Goal: Task Accomplishment & Management: Use online tool/utility

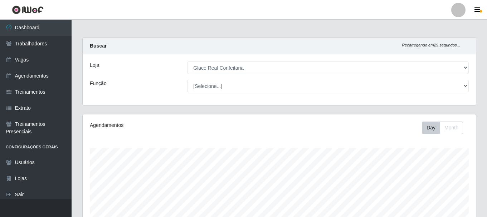
select select "445"
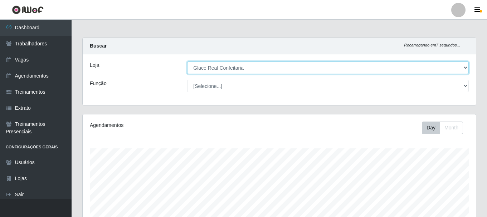
scroll to position [162, 0]
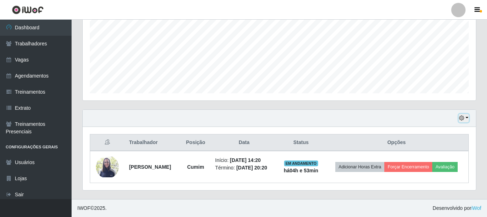
click at [467, 117] on button "button" at bounding box center [464, 118] width 10 height 8
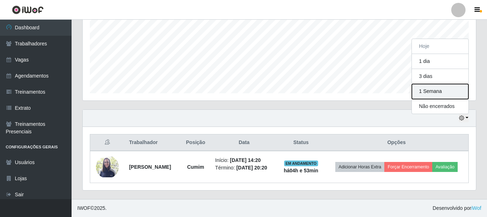
click at [440, 91] on button "1 Semana" at bounding box center [440, 91] width 57 height 15
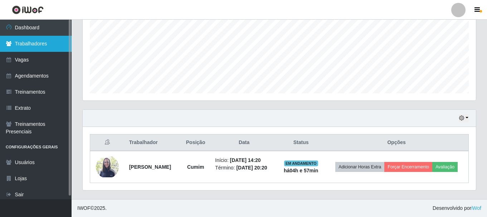
click at [26, 44] on link "Trabalhadores" at bounding box center [36, 44] width 72 height 16
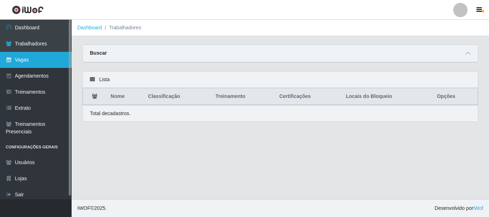
click at [27, 64] on link "Vagas" at bounding box center [36, 60] width 72 height 16
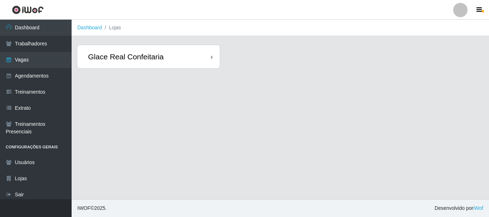
click at [140, 59] on div "Glace Real Confeitaria" at bounding box center [125, 56] width 75 height 9
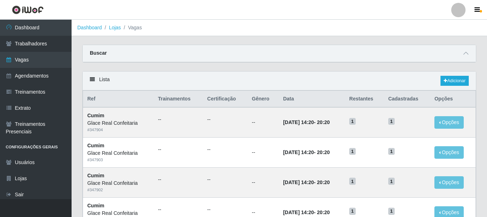
click at [459, 52] on div "Buscar" at bounding box center [279, 53] width 393 height 17
click at [464, 55] on icon at bounding box center [465, 53] width 5 height 5
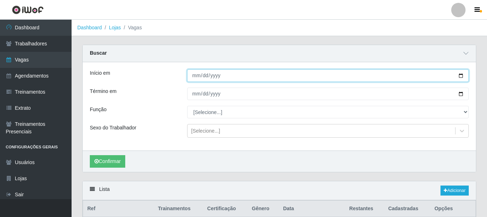
click at [193, 78] on input "Início em" at bounding box center [327, 75] width 281 height 13
type input "[DATE]"
click at [90, 155] on button "Confirmar" at bounding box center [107, 161] width 35 height 13
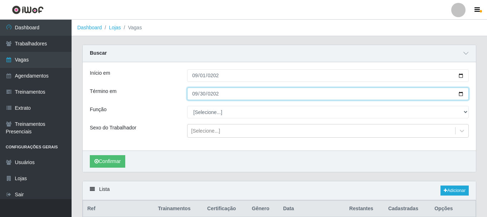
type input "[DATE]"
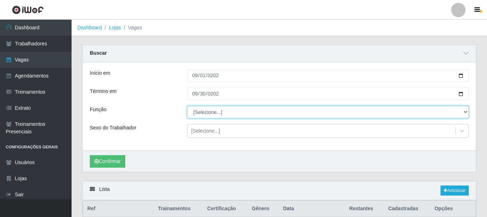
click at [262, 112] on select "[Selecione...] ASG ASG + ASG ++ Auxiliar de Cozinha Auxiliar de Cozinha + Auxil…" at bounding box center [327, 112] width 281 height 13
click at [259, 112] on select "[Selecione...] ASG ASG + ASG ++ Auxiliar de Cozinha Auxiliar de Cozinha + Auxil…" at bounding box center [327, 112] width 281 height 13
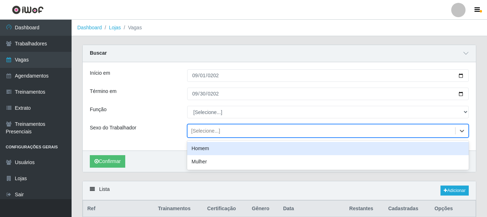
click at [242, 134] on div "[Selecione...]" at bounding box center [321, 131] width 268 height 12
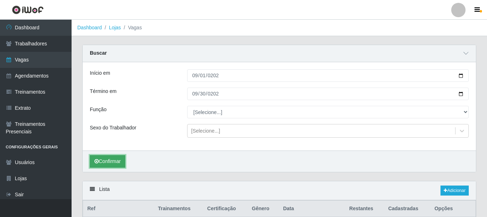
click at [114, 164] on button "Confirmar" at bounding box center [107, 161] width 35 height 13
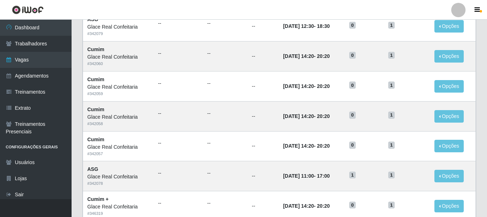
scroll to position [499, 0]
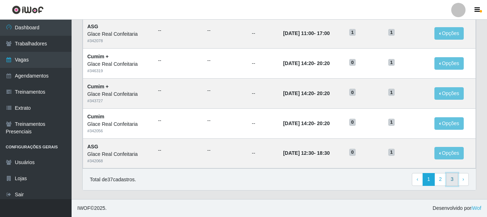
click at [451, 178] on link "3" at bounding box center [452, 179] width 12 height 13
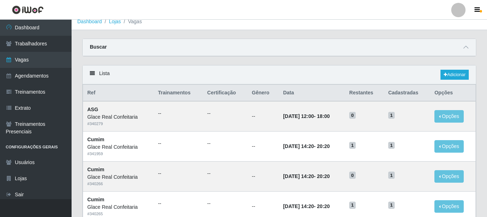
scroll to position [149, 0]
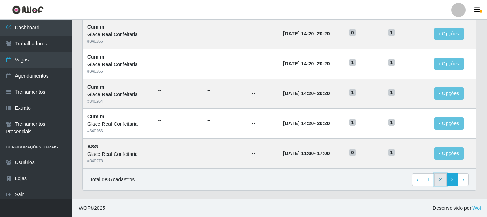
click at [440, 179] on link "2" at bounding box center [440, 179] width 12 height 13
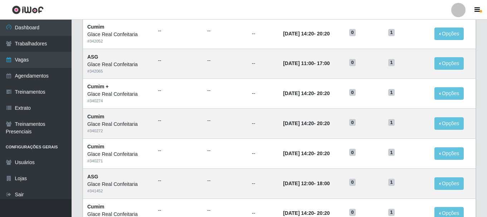
scroll to position [389, 0]
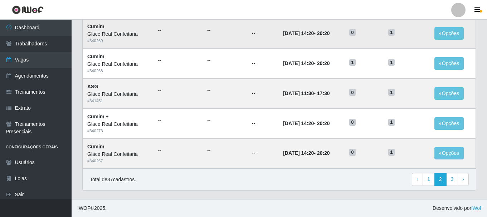
click at [345, 41] on td "09/09/2025, 14:20 - 20:20" at bounding box center [312, 34] width 66 height 30
click at [425, 177] on link "1" at bounding box center [428, 179] width 12 height 13
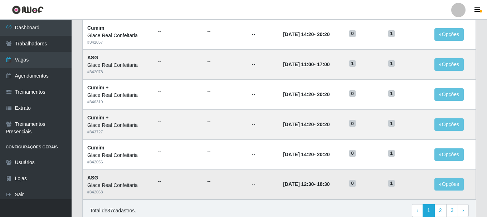
scroll to position [389, 0]
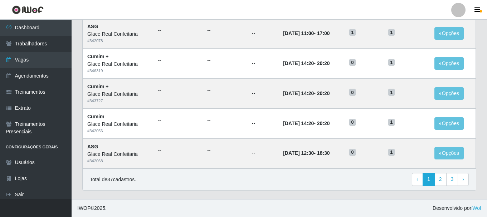
click at [451, 183] on link "3" at bounding box center [452, 179] width 12 height 13
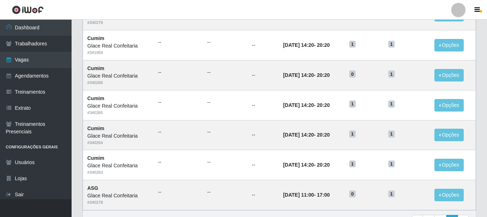
scroll to position [149, 0]
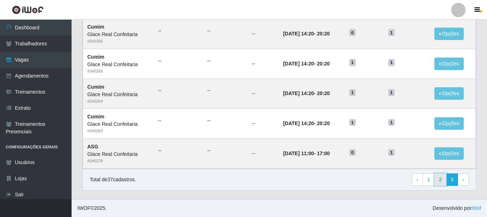
click at [440, 181] on link "2" at bounding box center [440, 179] width 12 height 13
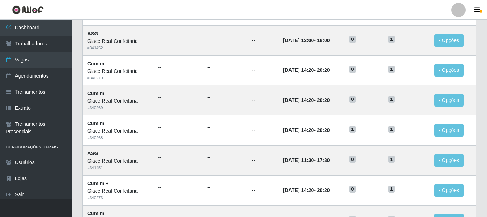
scroll to position [389, 0]
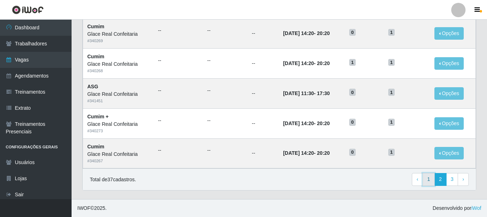
click at [426, 180] on link "1" at bounding box center [428, 179] width 12 height 13
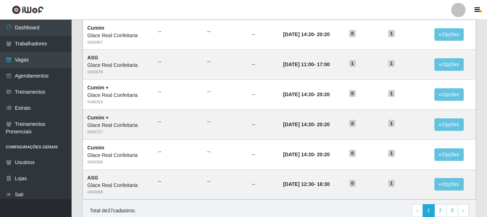
scroll to position [389, 0]
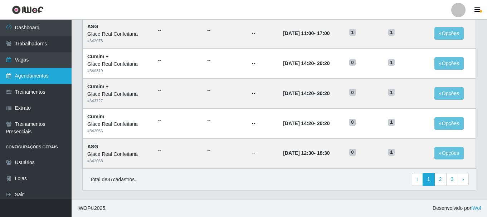
click at [40, 84] on link "Agendamentos" at bounding box center [36, 76] width 72 height 16
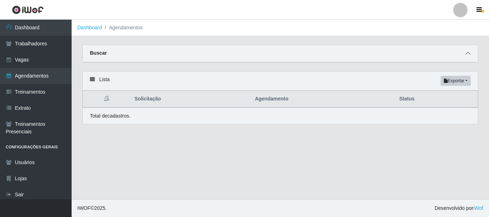
click at [471, 54] on span at bounding box center [467, 53] width 9 height 8
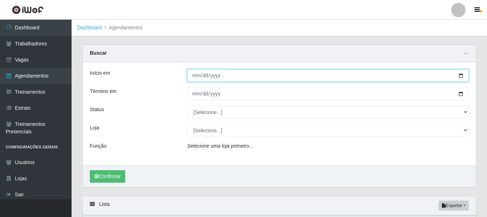
click at [197, 74] on input "Início em" at bounding box center [327, 75] width 281 height 13
type input "[DATE]"
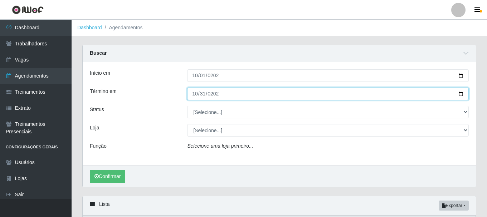
type input "[DATE]"
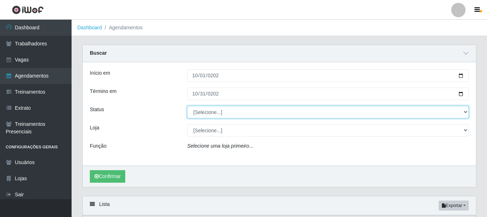
select select "AGENDADO"
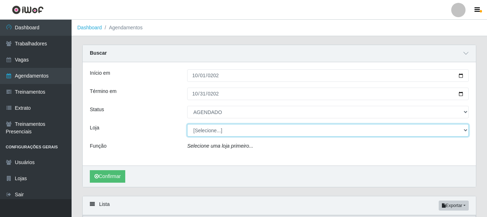
select select "445"
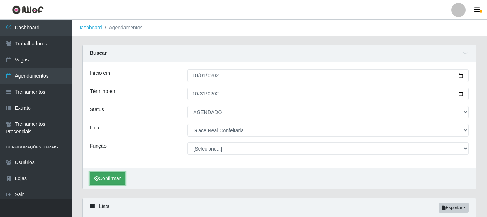
click at [116, 181] on button "Confirmar" at bounding box center [107, 178] width 35 height 13
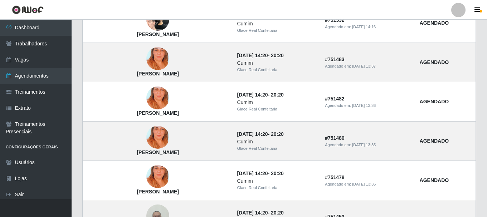
scroll to position [20, 0]
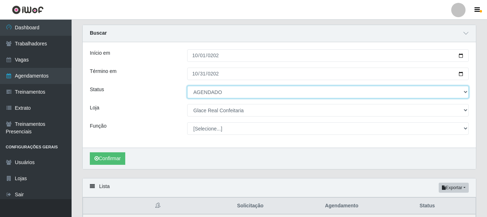
click at [230, 97] on select "[Selecione...] AGENDADO AGUARDANDO LIBERAR EM ANDAMENTO EM REVISÃO FINALIZADO C…" at bounding box center [327, 92] width 281 height 13
click at [187, 86] on select "[Selecione...] AGENDADO AGUARDANDO LIBERAR EM ANDAMENTO EM REVISÃO FINALIZADO C…" at bounding box center [327, 92] width 281 height 13
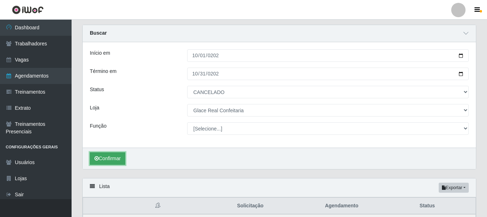
click at [107, 156] on button "Confirmar" at bounding box center [107, 158] width 35 height 13
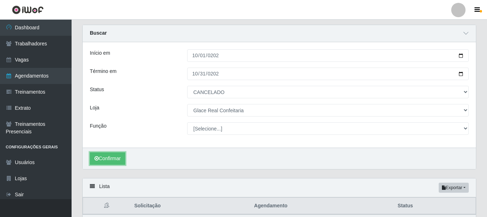
scroll to position [61, 0]
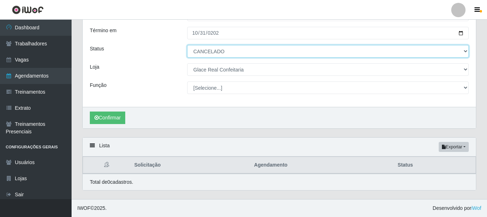
click at [462, 52] on select "[Selecione...] AGENDADO AGUARDANDO LIBERAR EM ANDAMENTO EM REVISÃO FINALIZADO C…" at bounding box center [327, 51] width 281 height 13
click at [187, 45] on select "[Selecione...] AGENDADO AGUARDANDO LIBERAR EM ANDAMENTO EM REVISÃO FINALIZADO C…" at bounding box center [327, 51] width 281 height 13
click at [388, 54] on select "[Selecione...] AGENDADO AGUARDANDO LIBERAR EM ANDAMENTO EM REVISÃO FINALIZADO C…" at bounding box center [327, 51] width 281 height 13
click at [187, 45] on select "[Selecione...] AGENDADO AGUARDANDO LIBERAR EM ANDAMENTO EM REVISÃO FINALIZADO C…" at bounding box center [327, 51] width 281 height 13
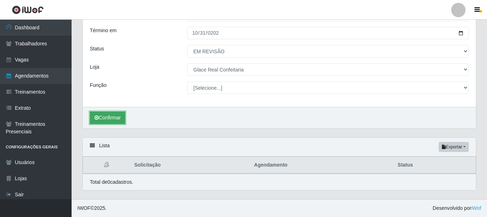
click at [118, 118] on button "Confirmar" at bounding box center [107, 118] width 35 height 13
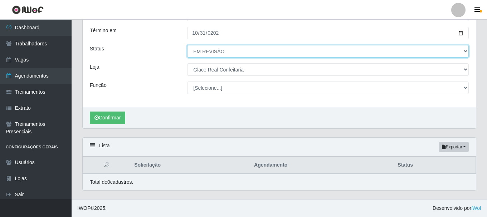
click at [248, 53] on select "[Selecione...] AGENDADO AGUARDANDO LIBERAR EM ANDAMENTO EM REVISÃO FINALIZADO C…" at bounding box center [327, 51] width 281 height 13
click at [187, 45] on select "[Selecione...] AGENDADO AGUARDANDO LIBERAR EM ANDAMENTO EM REVISÃO FINALIZADO C…" at bounding box center [327, 51] width 281 height 13
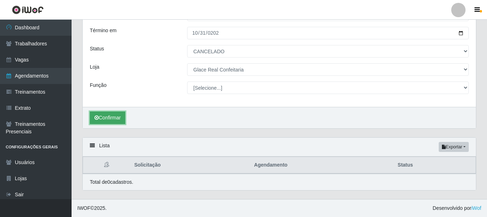
click at [116, 121] on button "Confirmar" at bounding box center [107, 118] width 35 height 13
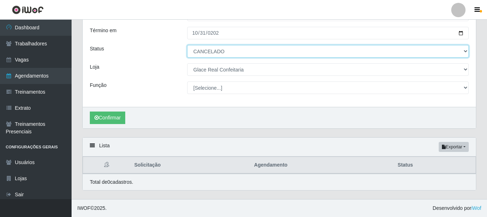
click at [242, 56] on select "[Selecione...] AGENDADO AGUARDANDO LIBERAR EM ANDAMENTO EM REVISÃO FINALIZADO C…" at bounding box center [327, 51] width 281 height 13
select select "FALTA"
click at [187, 45] on select "[Selecione...] AGENDADO AGUARDANDO LIBERAR EM ANDAMENTO EM REVISÃO FINALIZADO C…" at bounding box center [327, 51] width 281 height 13
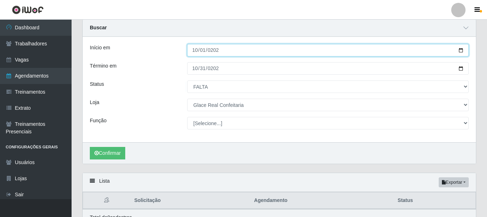
click at [195, 53] on input "[DATE]" at bounding box center [327, 50] width 281 height 13
type input "[DATE]"
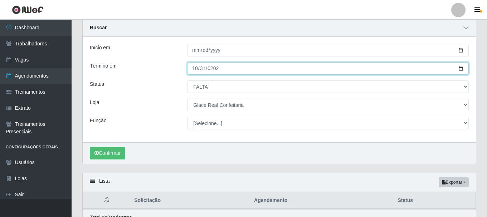
click at [197, 74] on input "[DATE]" at bounding box center [327, 68] width 281 height 13
type input "[DATE]"
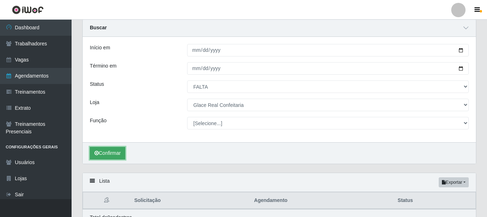
click at [113, 153] on button "Confirmar" at bounding box center [107, 153] width 35 height 13
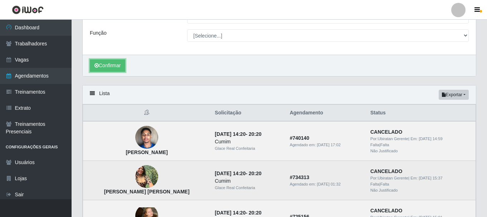
scroll to position [41, 0]
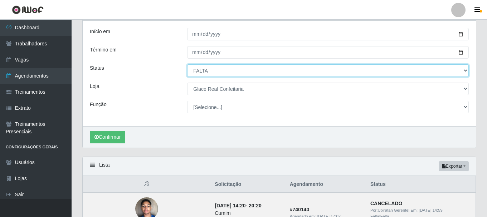
click at [228, 73] on select "[Selecione...] AGENDADO AGUARDANDO LIBERAR EM ANDAMENTO EM REVISÃO FINALIZADO C…" at bounding box center [327, 70] width 281 height 13
select select "CANCELADO"
click at [187, 65] on select "[Selecione...] AGENDADO AGUARDANDO LIBERAR EM ANDAMENTO EM REVISÃO FINALIZADO C…" at bounding box center [327, 70] width 281 height 13
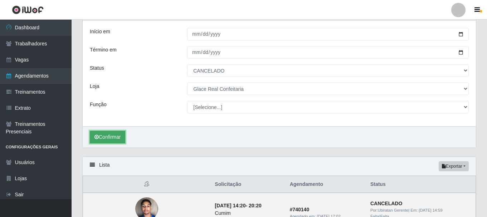
click at [107, 140] on button "Confirmar" at bounding box center [107, 137] width 35 height 13
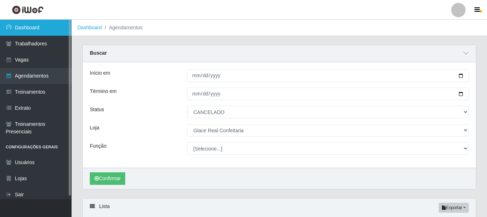
click at [26, 26] on link "Dashboard" at bounding box center [36, 28] width 72 height 16
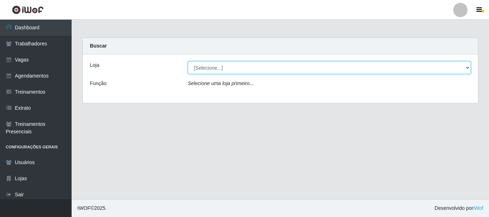
click at [208, 71] on select "[Selecione...] Glace Real Confeitaria" at bounding box center [329, 68] width 283 height 13
select select "445"
click at [188, 62] on select "[Selecione...] Glace Real Confeitaria" at bounding box center [329, 68] width 283 height 13
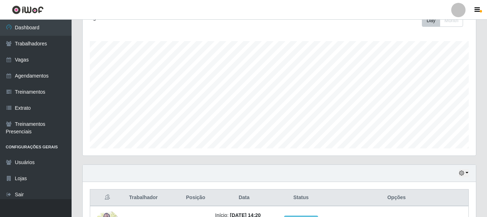
scroll to position [162, 0]
